Goal: Transaction & Acquisition: Purchase product/service

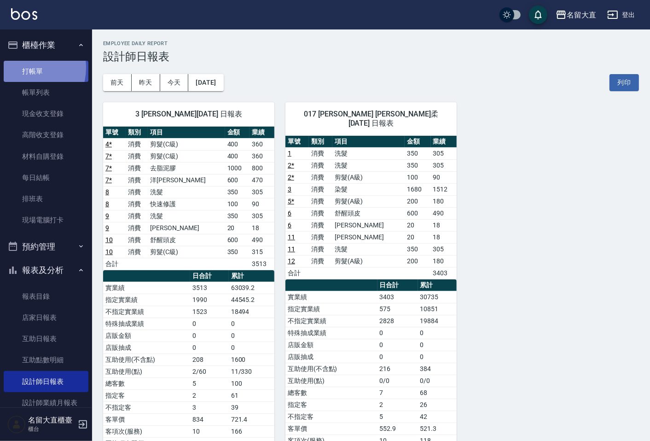
click at [24, 68] on link "打帳單" at bounding box center [46, 71] width 85 height 21
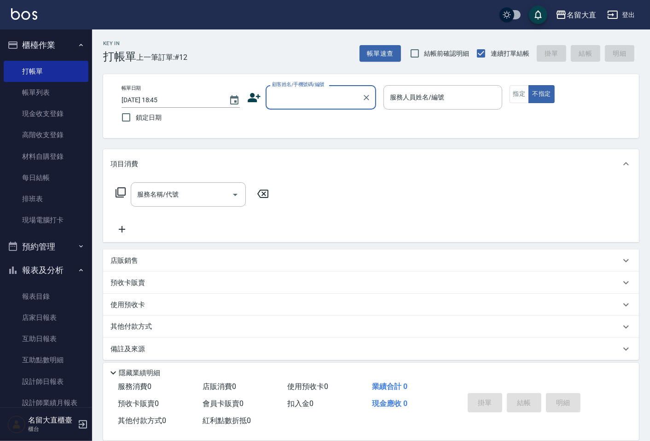
click at [274, 96] on input "顧客姓名/手機號碼/編號" at bounding box center [314, 97] width 88 height 16
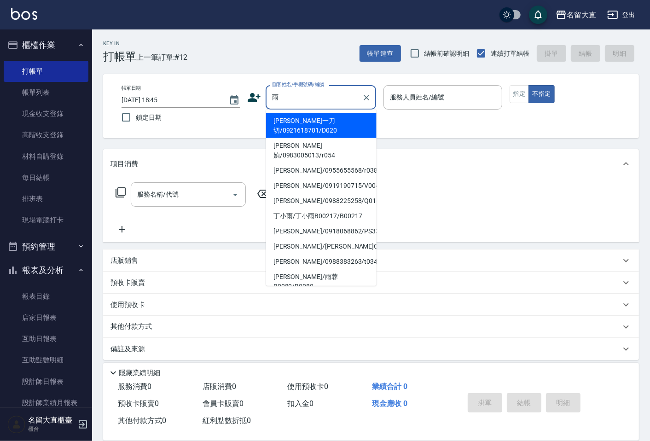
type input "[PERSON_NAME]一刀切/0921618701/D020"
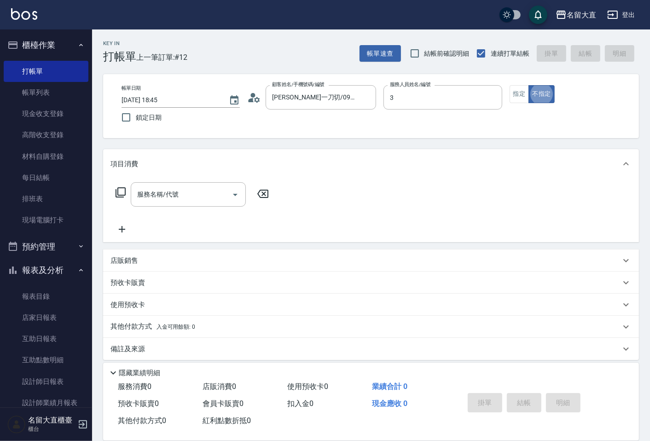
type input "[PERSON_NAME]3"
type button "false"
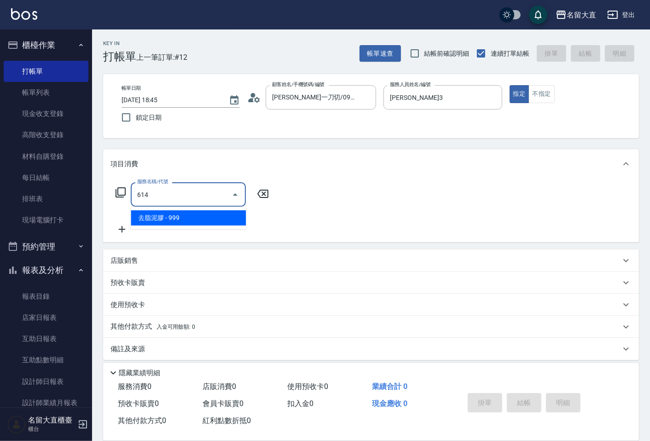
type input "去脂泥膠(614)"
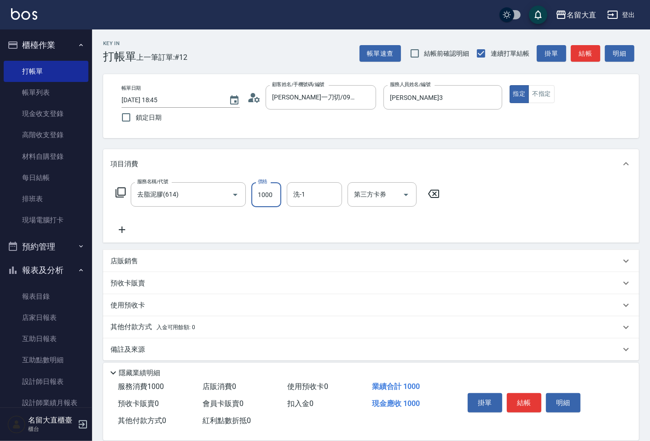
type input "1000"
type input "詩雅-20"
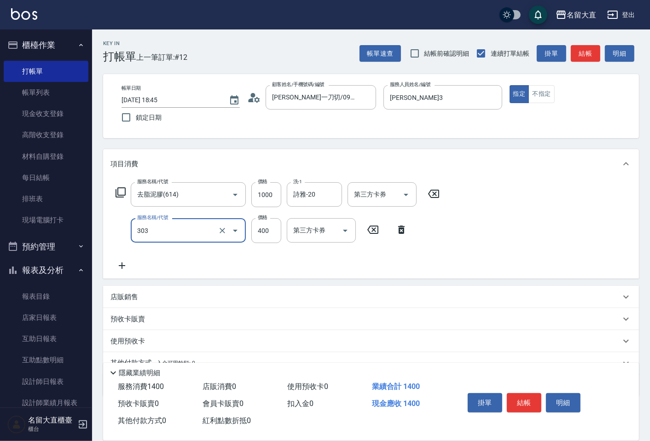
type input "剪髮(C級)(303)"
type input "350"
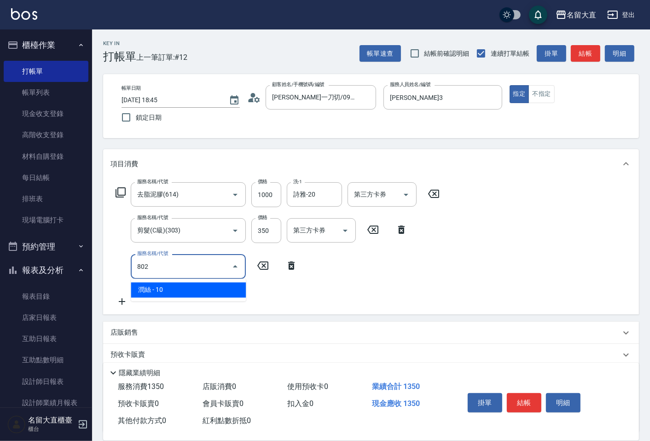
type input "[PERSON_NAME](802)"
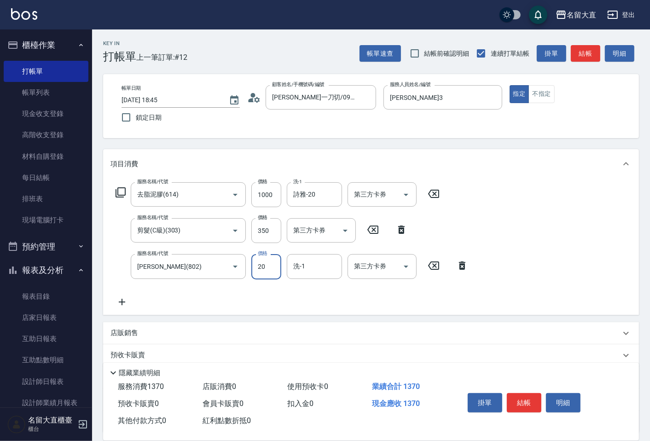
type input "20"
type input "詩雅-20"
click at [584, 56] on button "結帳" at bounding box center [584, 53] width 29 height 17
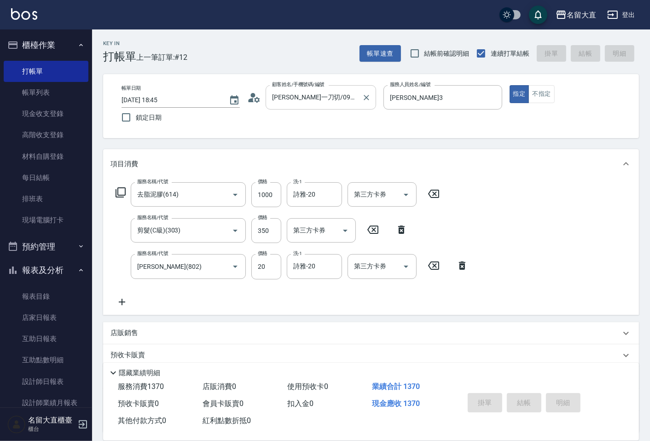
type input "[DATE] 18:46"
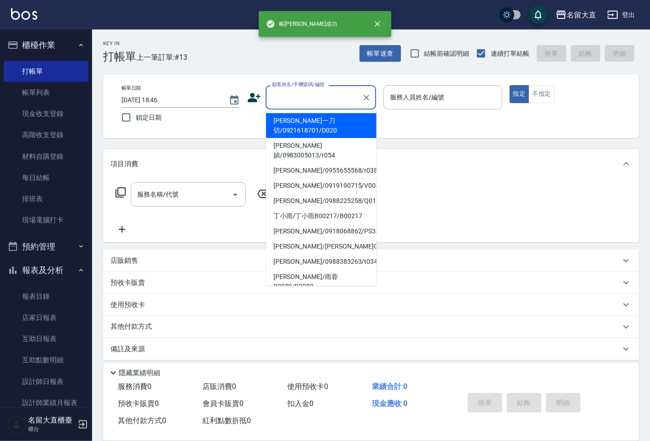
click at [313, 95] on input "顧客姓名/手機號碼/編號" at bounding box center [314, 97] width 88 height 16
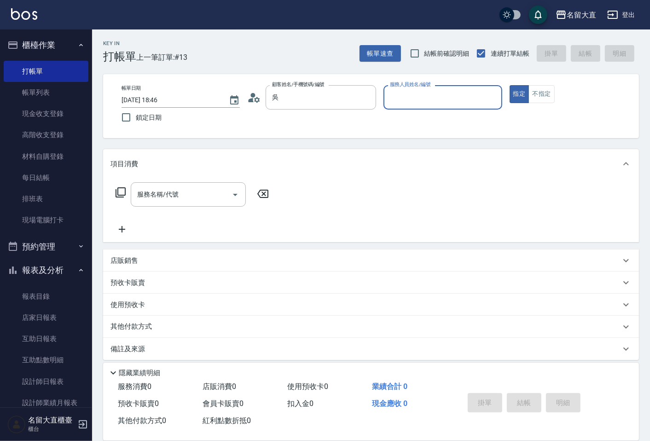
type input "[PERSON_NAME]/[PERSON_NAME]D203/D203"
type input "[PERSON_NAME]3"
click at [509, 85] on button "指定" at bounding box center [519, 94] width 20 height 18
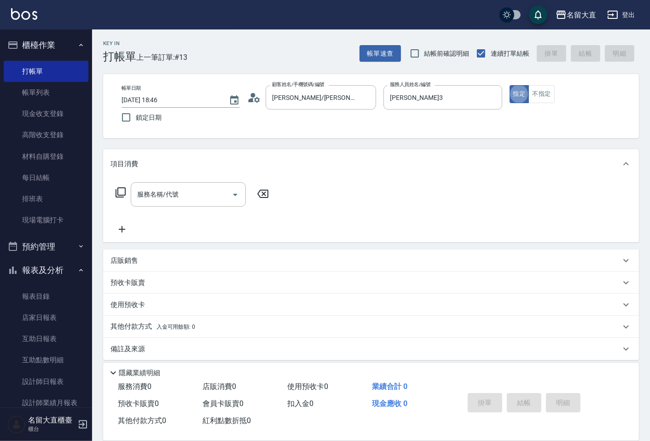
type button "true"
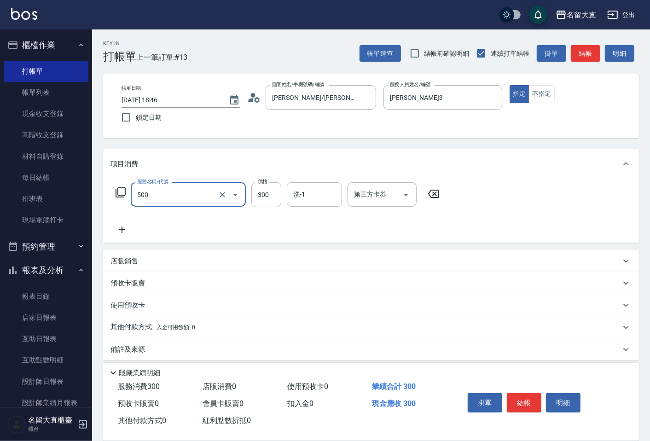
type input "洗髮(500)"
click at [199, 201] on input "洗髮(500)" at bounding box center [175, 194] width 81 height 16
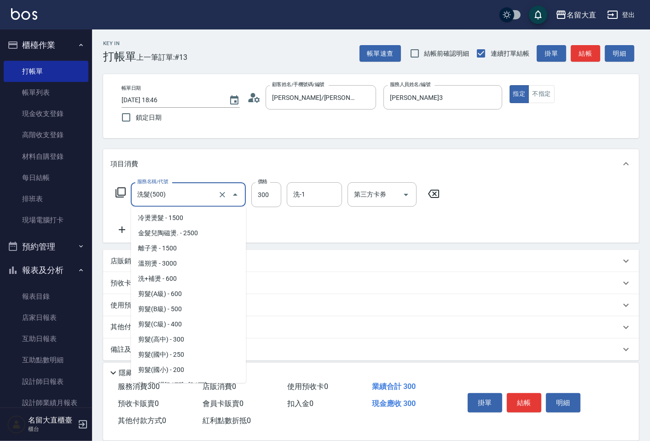
click at [199, 201] on input "洗髮(500)" at bounding box center [175, 194] width 81 height 16
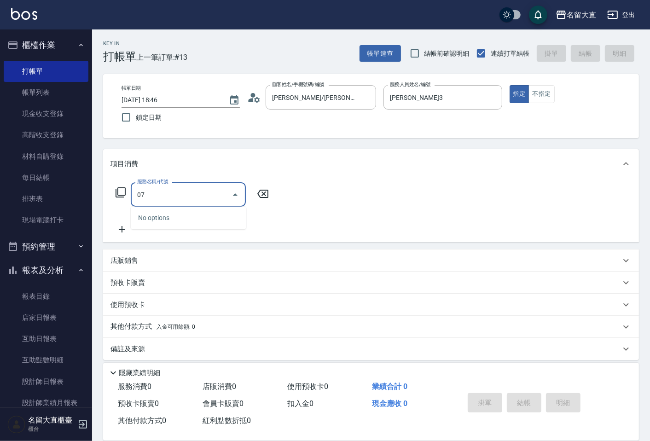
type input "0"
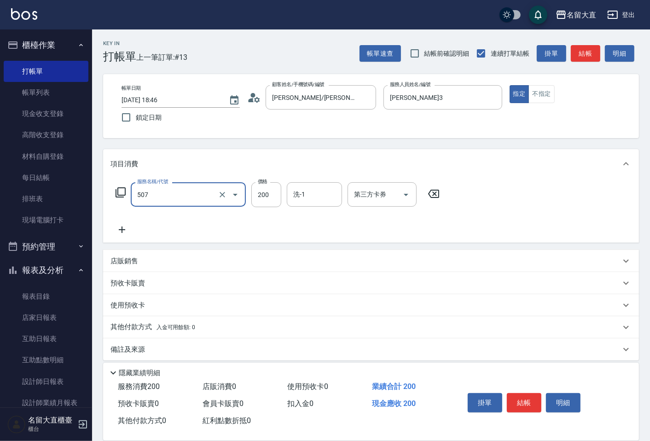
type input "兒童洗髮(507)"
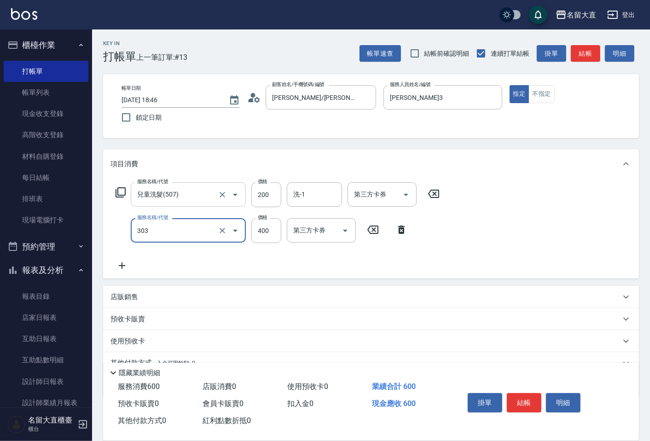
type input "剪髮(C級)(303)"
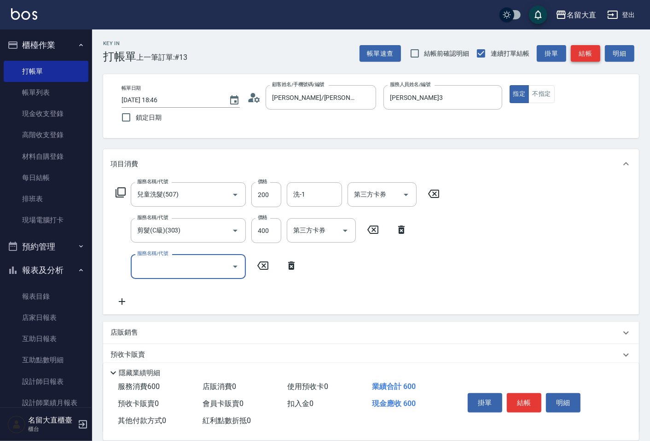
click at [589, 61] on button "結帳" at bounding box center [584, 53] width 29 height 17
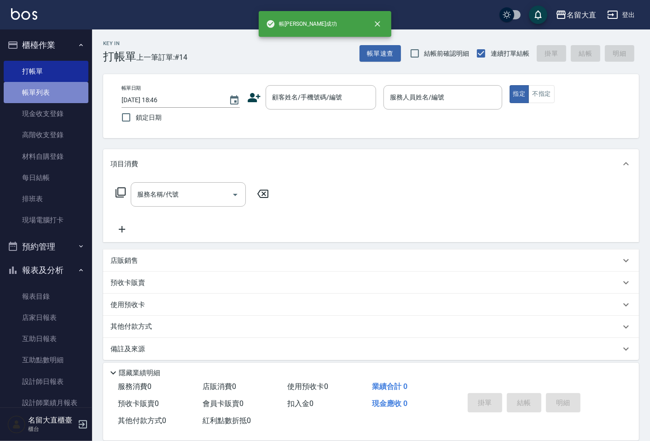
click at [62, 94] on link "帳單列表" at bounding box center [46, 92] width 85 height 21
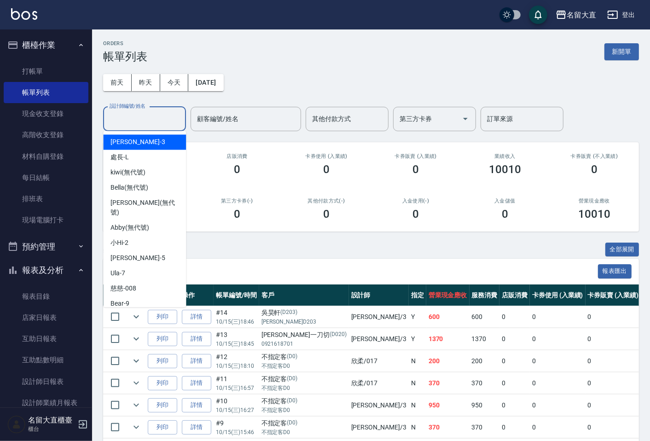
click at [150, 121] on input "設計師編號/姓名" at bounding box center [144, 119] width 75 height 16
click at [145, 149] on div "[PERSON_NAME]3" at bounding box center [144, 141] width 83 height 15
type input "[PERSON_NAME]3"
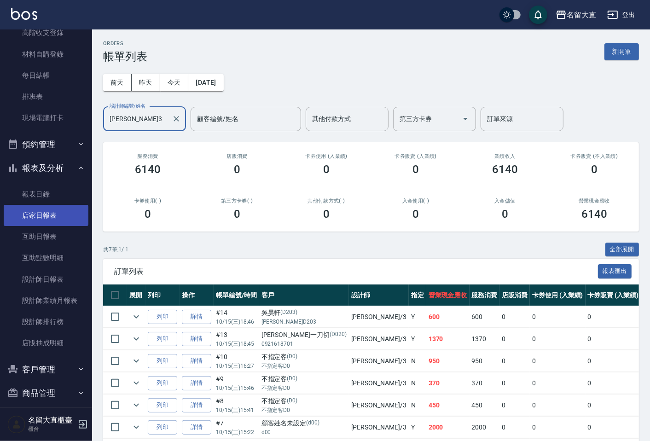
scroll to position [109, 0]
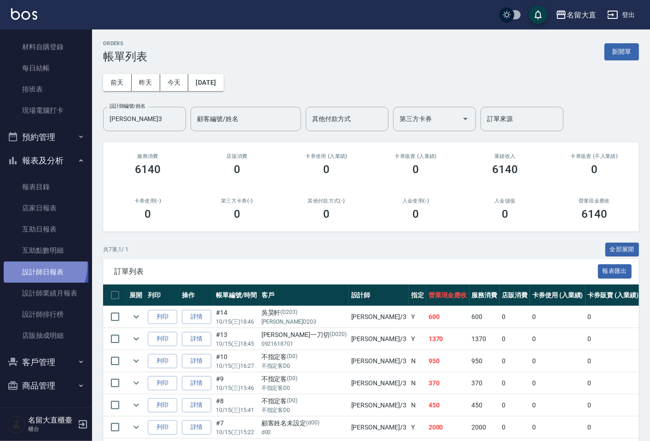
click at [33, 265] on link "設計師日報表" at bounding box center [46, 271] width 85 height 21
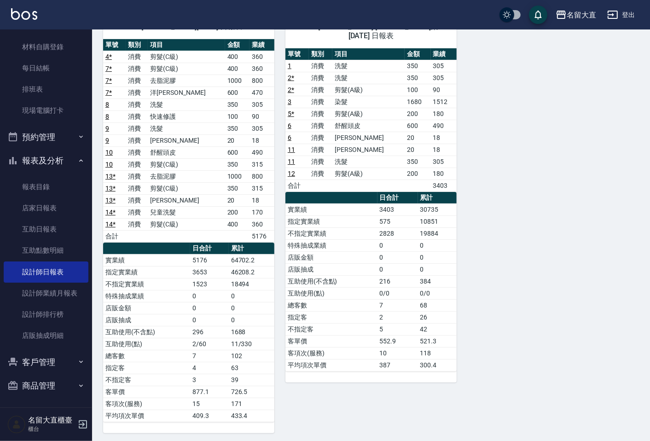
scroll to position [91, 0]
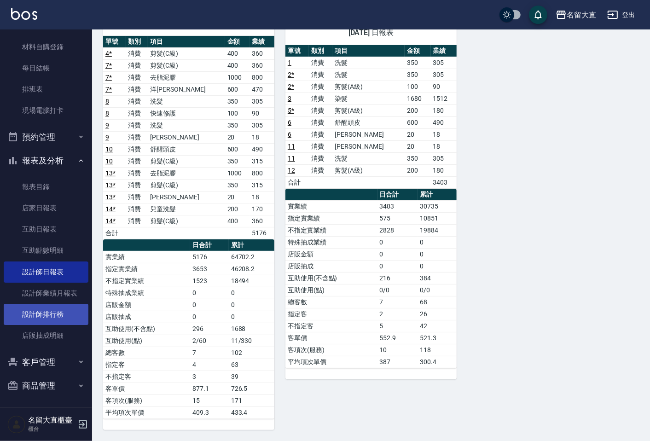
click at [72, 309] on link "設計師排行榜" at bounding box center [46, 314] width 85 height 21
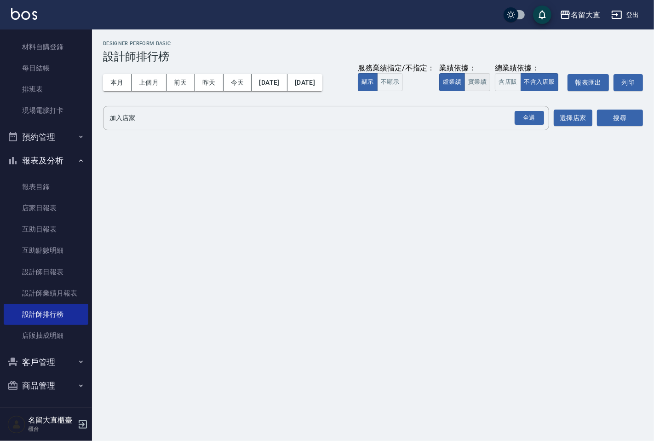
click at [477, 81] on button "實業績" at bounding box center [478, 82] width 26 height 18
click at [518, 112] on div "全選" at bounding box center [529, 118] width 29 height 14
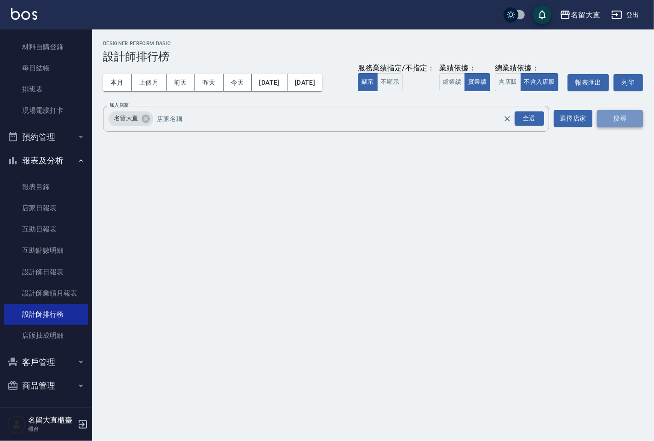
click at [626, 112] on button "搜尋" at bounding box center [620, 118] width 46 height 17
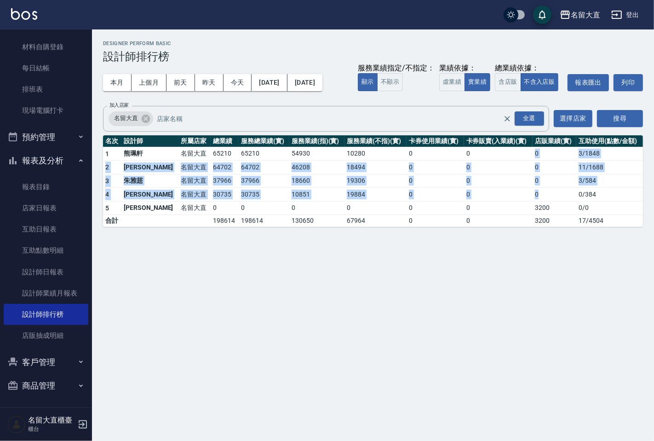
drag, startPoint x: 528, startPoint y: 154, endPoint x: 535, endPoint y: 194, distance: 40.6
click at [535, 196] on tbody "1 [PERSON_NAME] 名留大直 65210 65210 54930 10280 0 0 0 3 / 1848 2 [PERSON_NAME]留大直 …" at bounding box center [373, 187] width 540 height 80
click at [533, 172] on td "0" at bounding box center [555, 168] width 44 height 14
drag, startPoint x: 526, startPoint y: 153, endPoint x: 535, endPoint y: 201, distance: 48.7
click at [534, 201] on tbody "1 [PERSON_NAME] 名留大直 65210 65210 54930 10280 0 0 0 3 / 1848 2 [PERSON_NAME]留大直 …" at bounding box center [373, 187] width 540 height 80
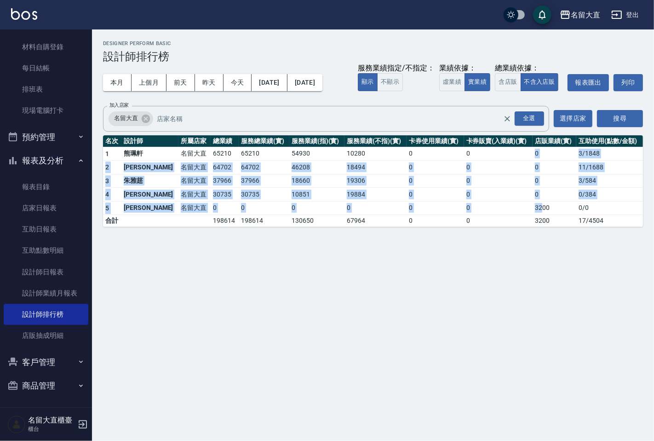
click at [533, 192] on td "0" at bounding box center [555, 195] width 44 height 14
click at [519, 191] on td "0" at bounding box center [498, 195] width 69 height 14
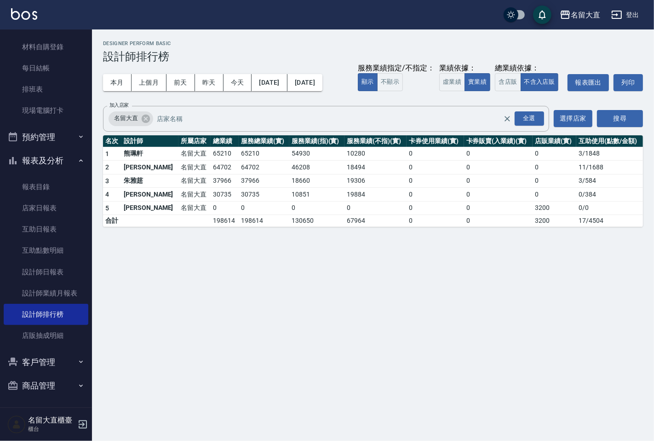
click at [499, 273] on div "名留大直 [DATE] - [DATE] 設計師排行榜 列印時間： [DATE][PHONE_NUMBER]:47 Designer Perform Basi…" at bounding box center [327, 220] width 654 height 441
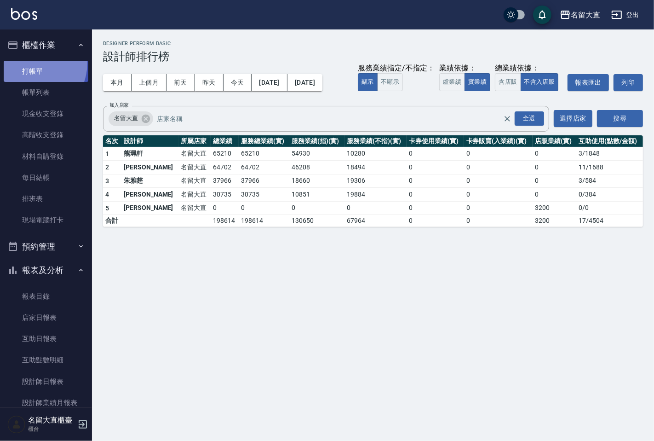
click at [28, 62] on link "打帳單" at bounding box center [46, 71] width 85 height 21
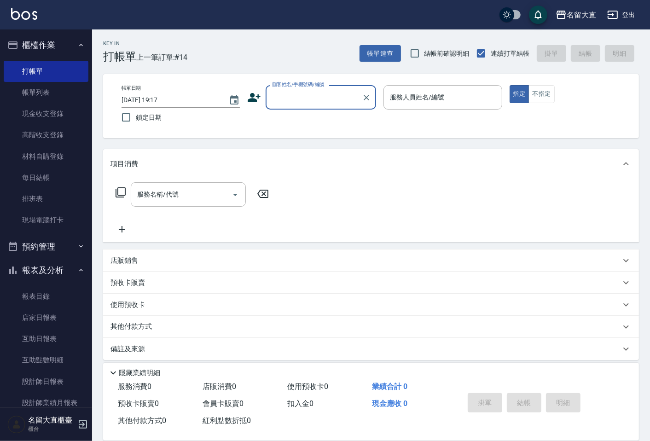
drag, startPoint x: 293, startPoint y: 97, endPoint x: 295, endPoint y: 105, distance: 7.9
click at [293, 98] on input "顧客姓名/手機號碼/編號" at bounding box center [314, 97] width 88 height 16
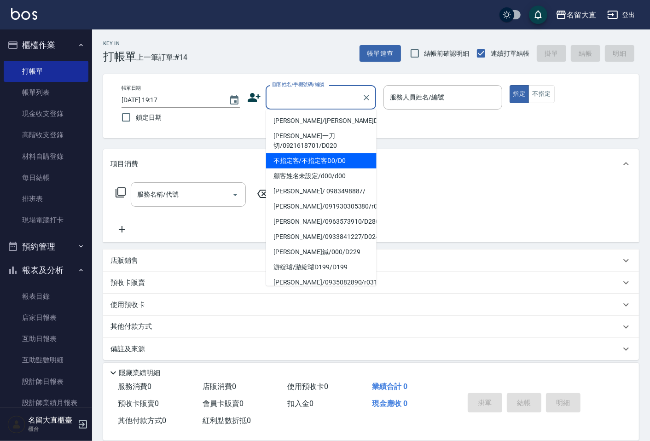
click at [312, 155] on li "不指定客/不指定客D0/D0" at bounding box center [321, 160] width 110 height 15
type input "不指定客/不指定客D0/D0"
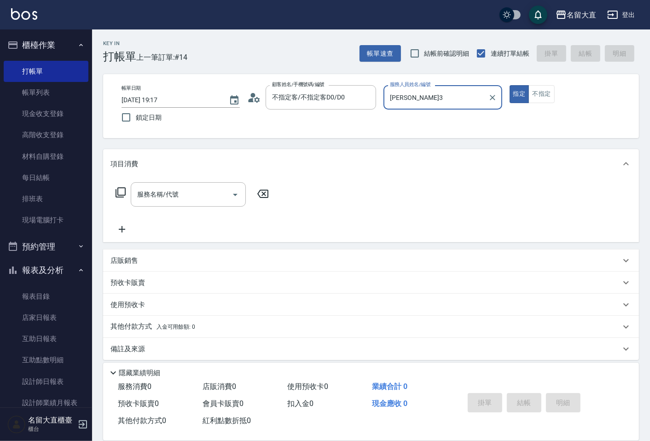
click at [397, 98] on input "[PERSON_NAME]3" at bounding box center [435, 97] width 96 height 16
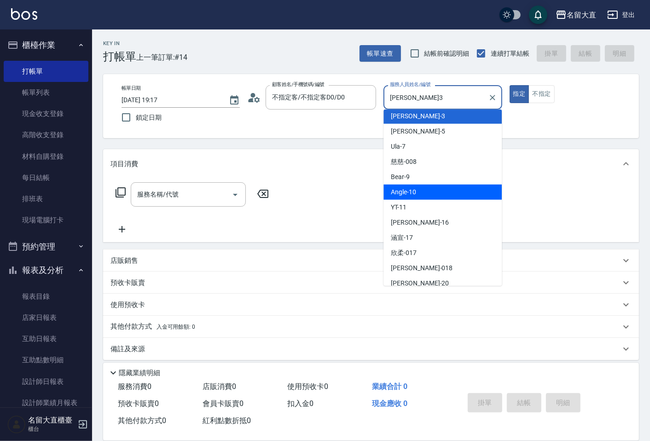
scroll to position [134, 0]
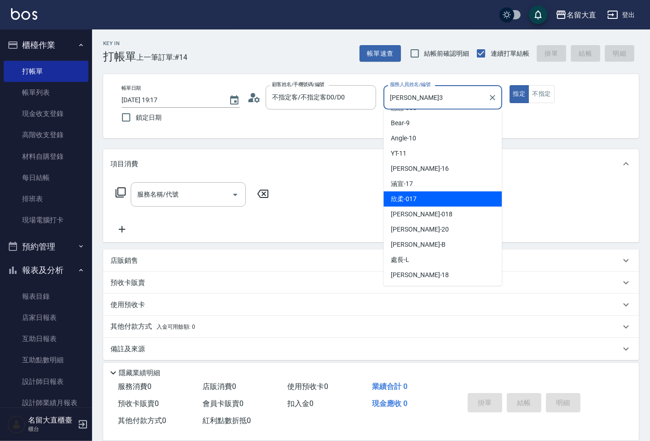
click at [427, 197] on div "欣柔 -017" at bounding box center [442, 198] width 118 height 15
type input "欣柔-017"
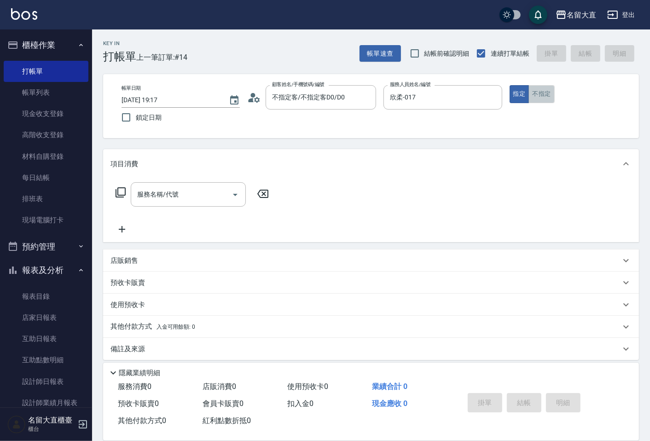
click at [540, 95] on button "不指定" at bounding box center [541, 94] width 26 height 18
click at [201, 195] on input "服務名稱/代號" at bounding box center [181, 194] width 93 height 16
click at [524, 91] on button "指定" at bounding box center [519, 94] width 20 height 18
click at [186, 195] on input "服務名稱/代號" at bounding box center [181, 194] width 93 height 16
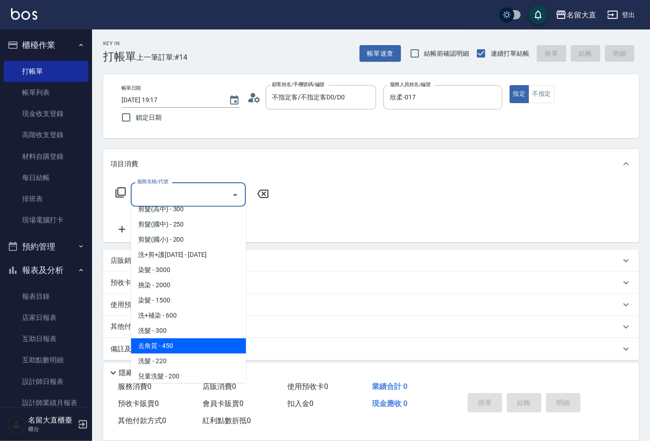
scroll to position [51, 0]
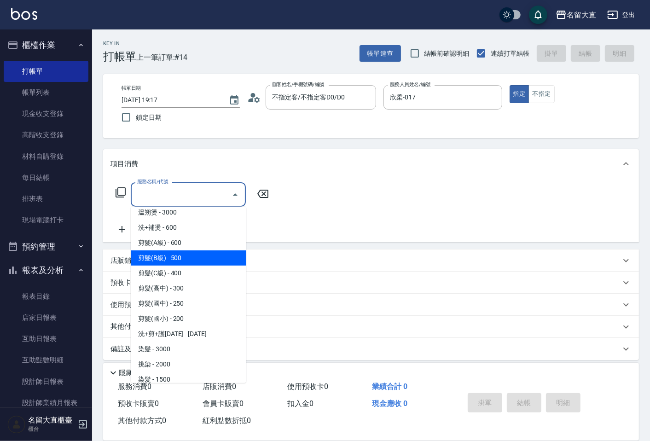
click at [166, 254] on span "剪髮(B級) - 500" at bounding box center [188, 257] width 115 height 15
type input "剪髮(B級)(302)"
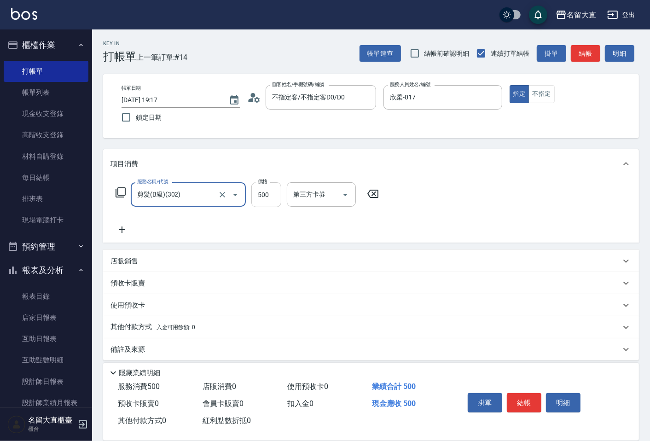
click at [259, 192] on input "500" at bounding box center [266, 194] width 30 height 25
type input "200"
click at [123, 230] on icon at bounding box center [121, 229] width 23 height 11
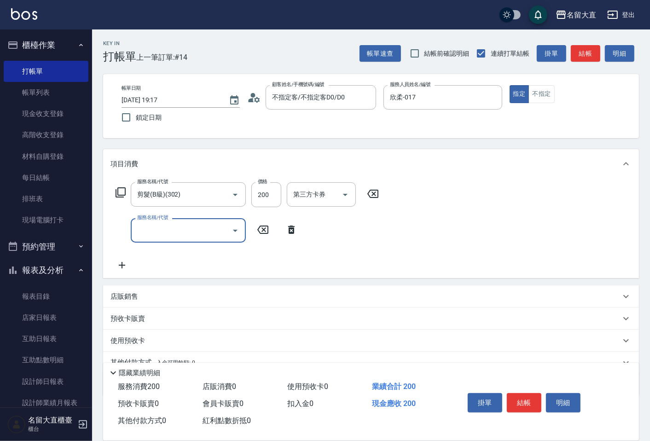
click at [135, 229] on input "服務名稱/代號" at bounding box center [181, 230] width 93 height 16
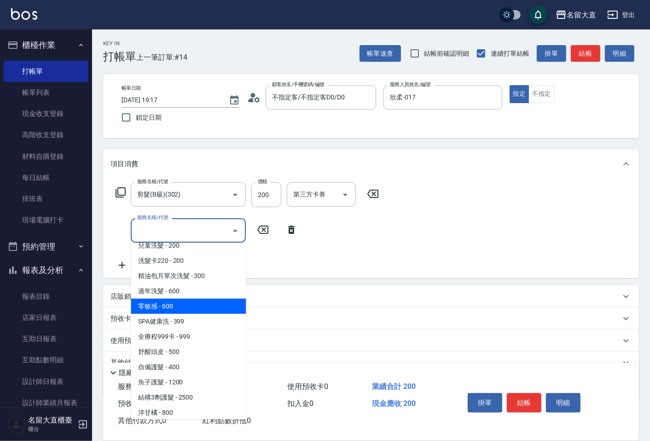
scroll to position [153, 0]
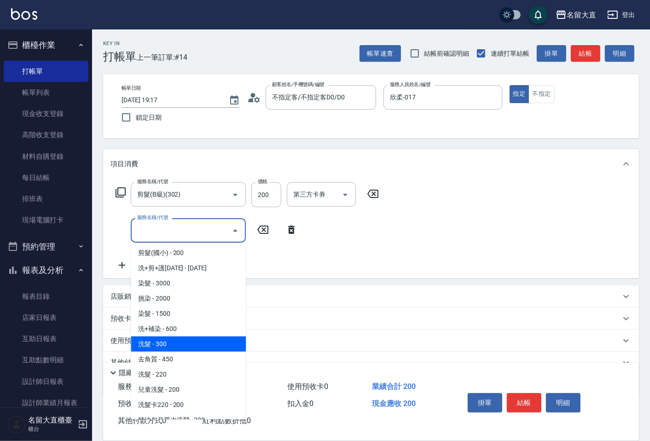
click at [153, 344] on span "洗髮 - 300" at bounding box center [188, 343] width 115 height 15
type input "洗髮(500)"
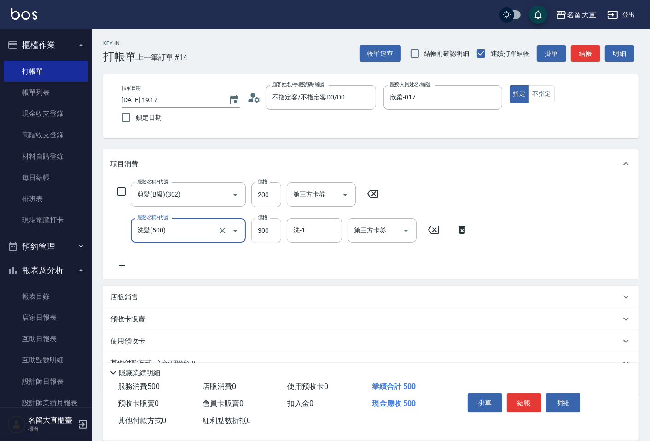
click at [272, 236] on input "300" at bounding box center [266, 230] width 30 height 25
type input "350"
click at [518, 399] on button "結帳" at bounding box center [523, 402] width 35 height 19
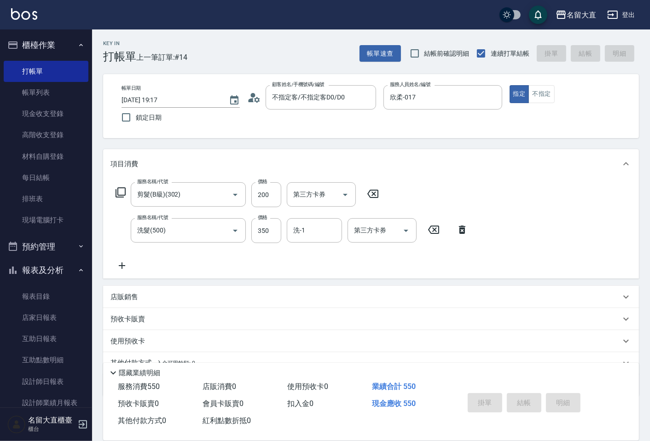
type input "[DATE] 19:18"
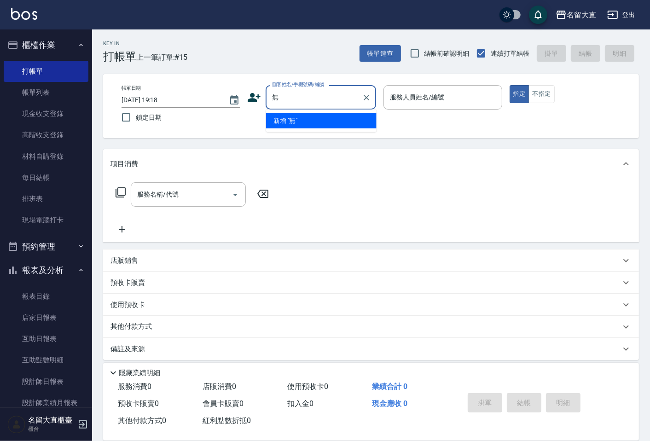
type input "無"
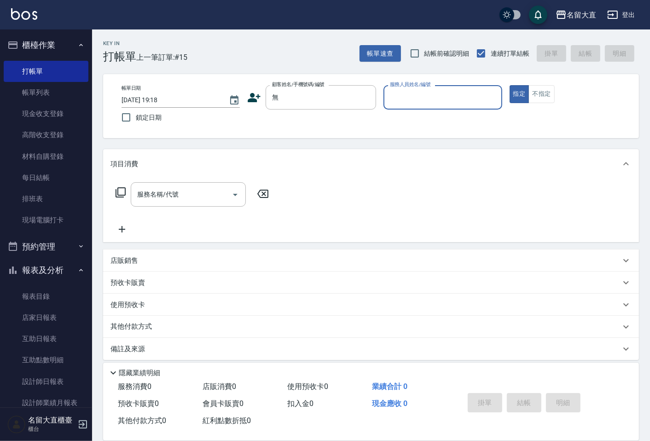
type input "3"
type input "新客人 姓名未設定/無/null"
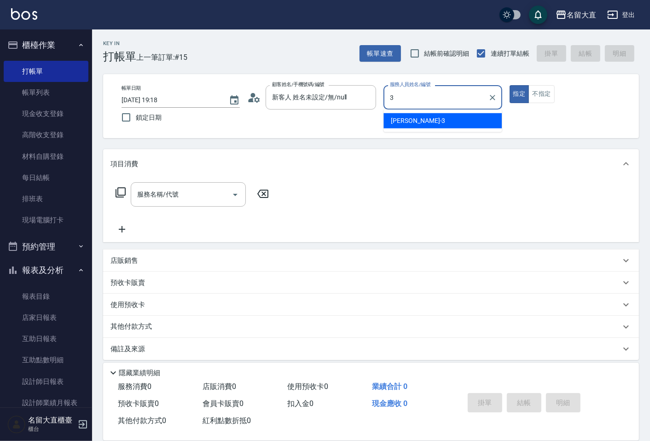
type input "[PERSON_NAME]3"
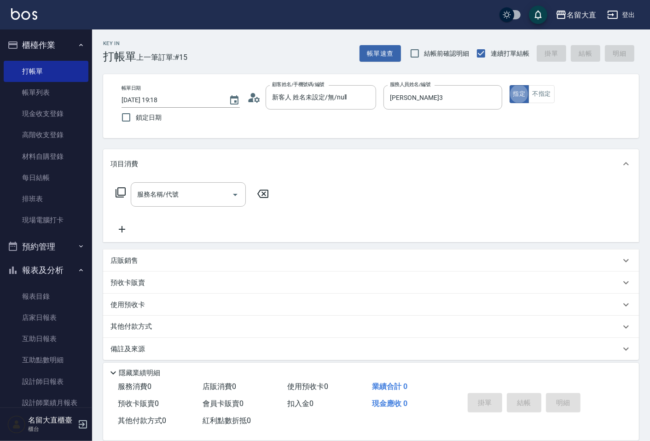
type button "true"
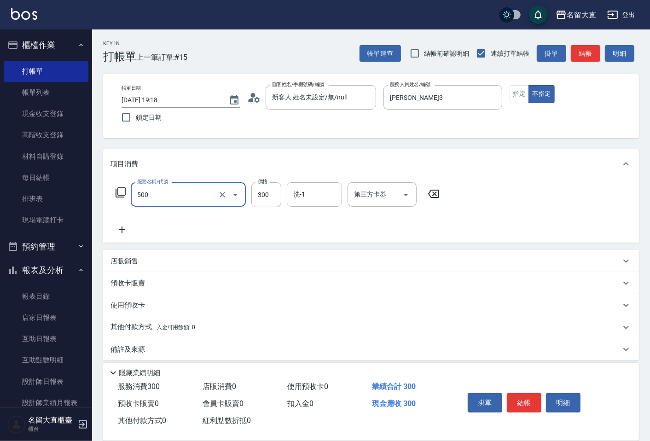
type input "洗髮(500)"
type input "350"
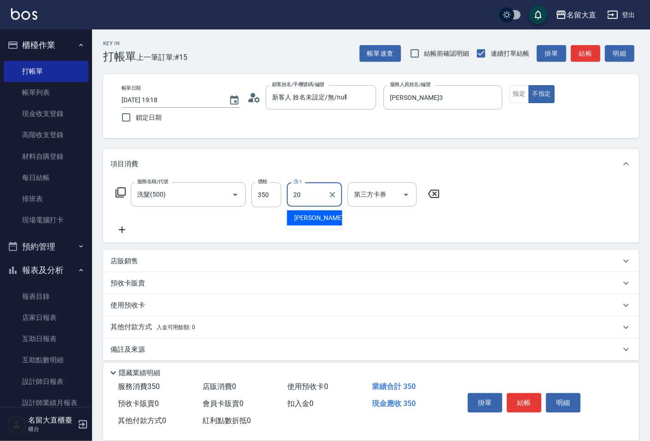
type input "詩雅-20"
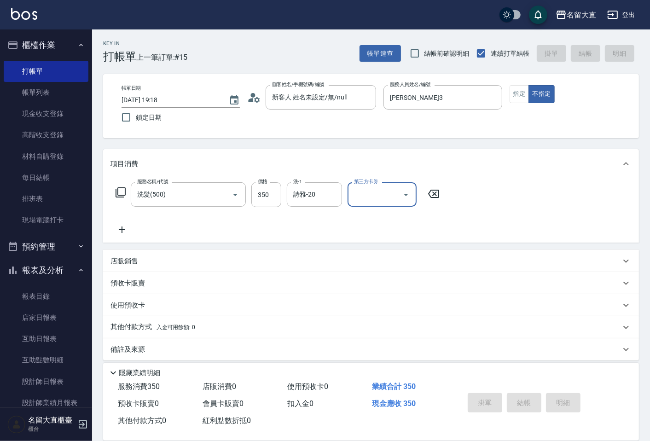
type input "[DATE] 19:43"
